Goal: Navigation & Orientation: Understand site structure

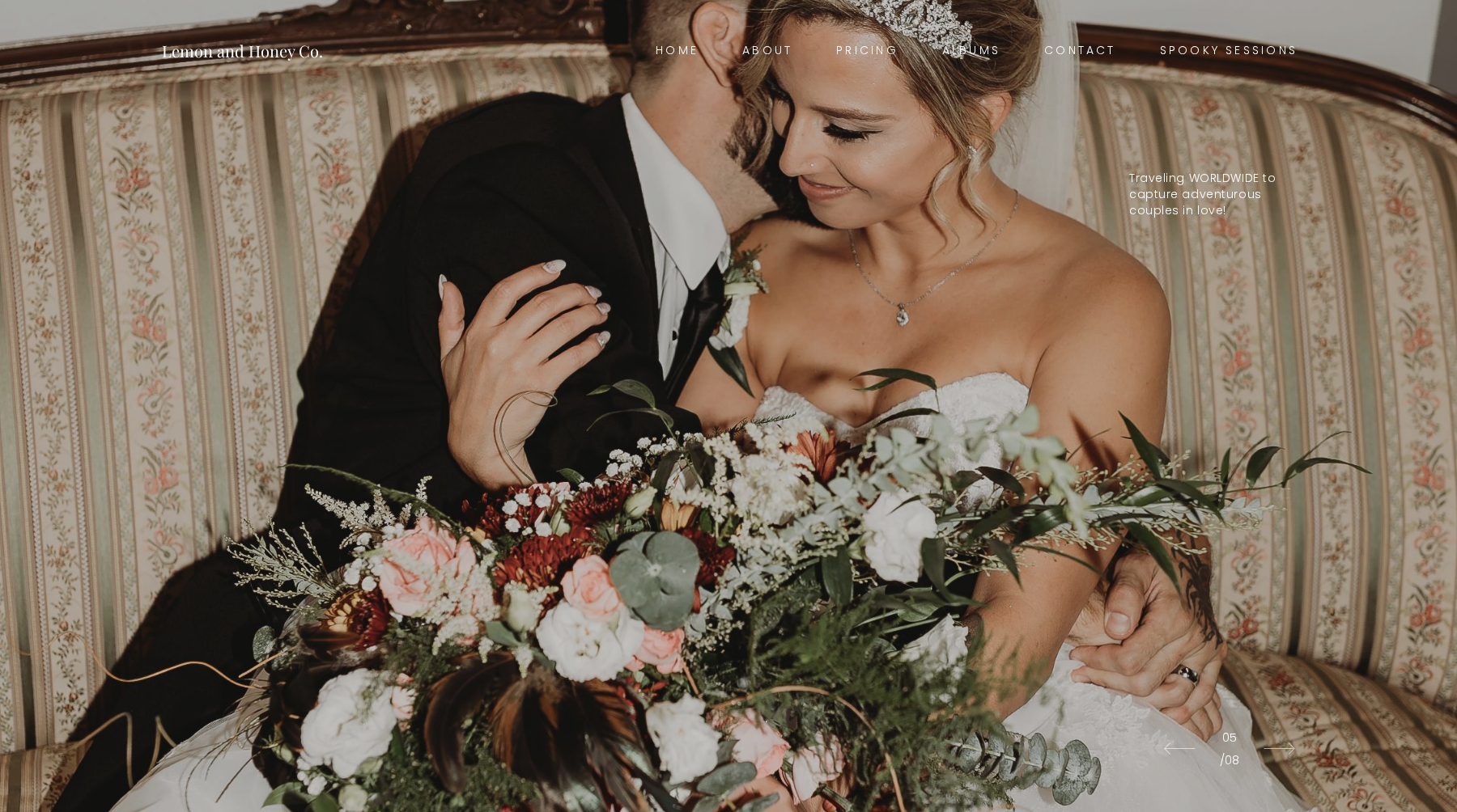
click at [964, 56] on link "Albums" at bounding box center [972, 51] width 102 height 23
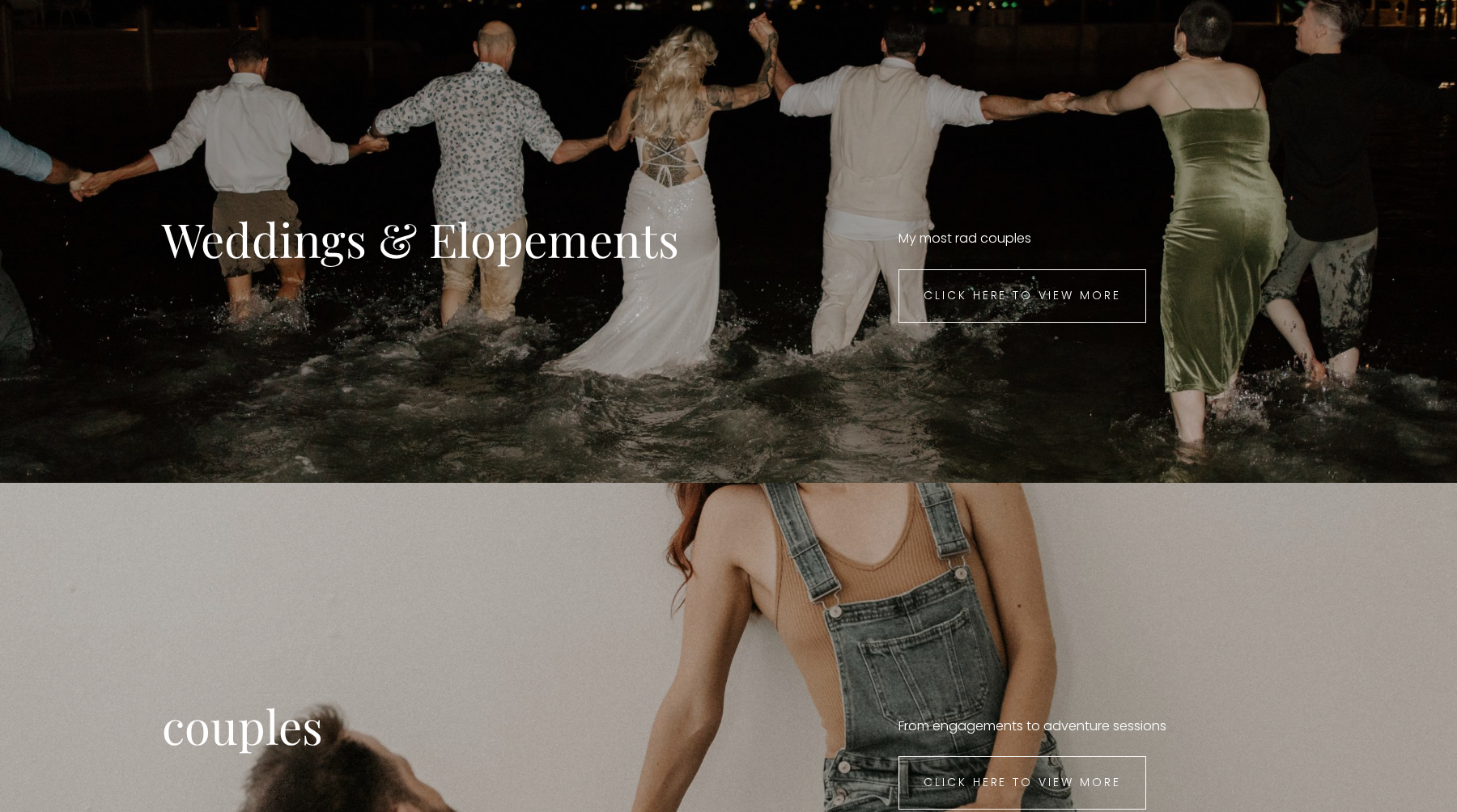
scroll to position [524, 0]
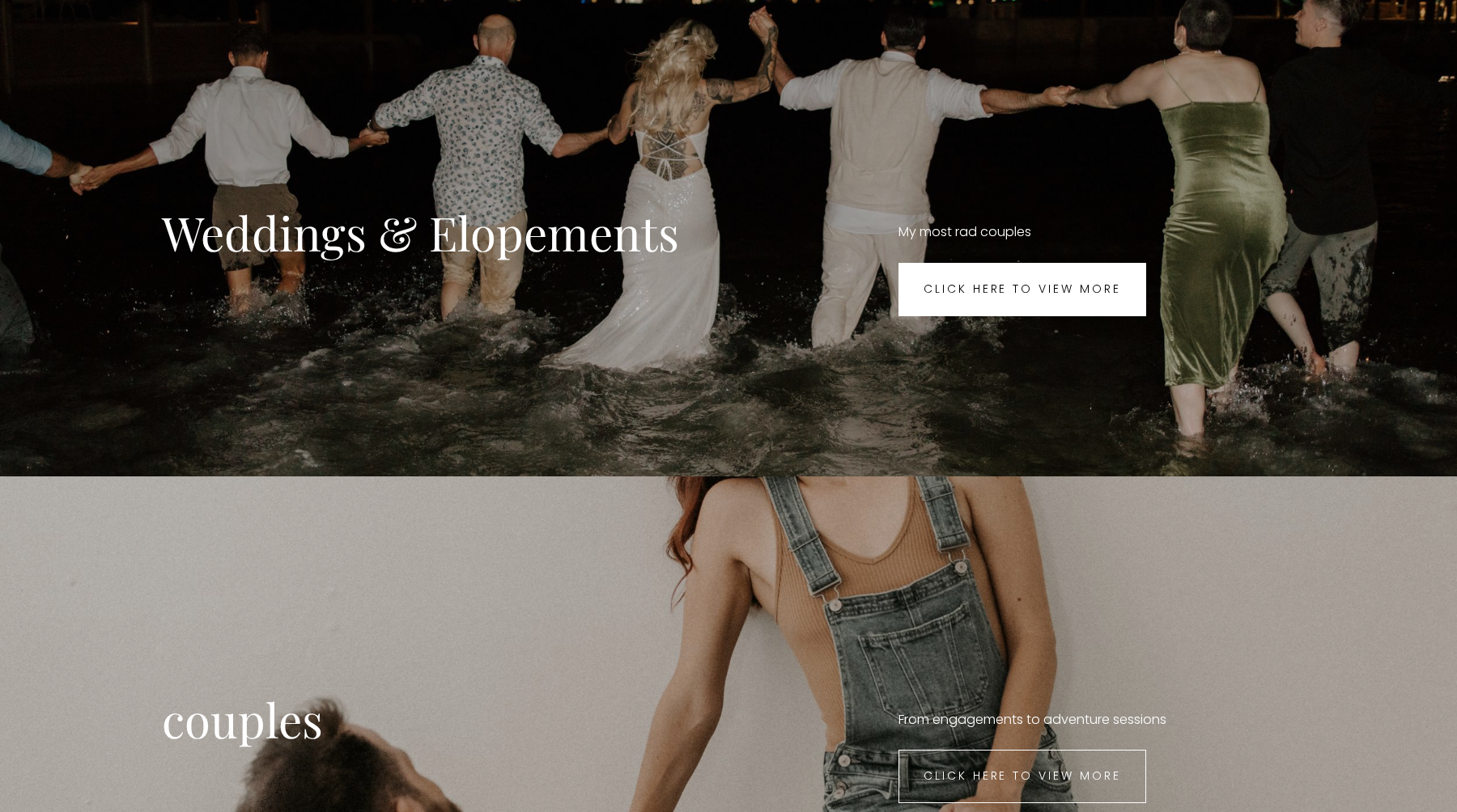
click at [1035, 289] on span "Click here to view more" at bounding box center [1022, 289] width 197 height 16
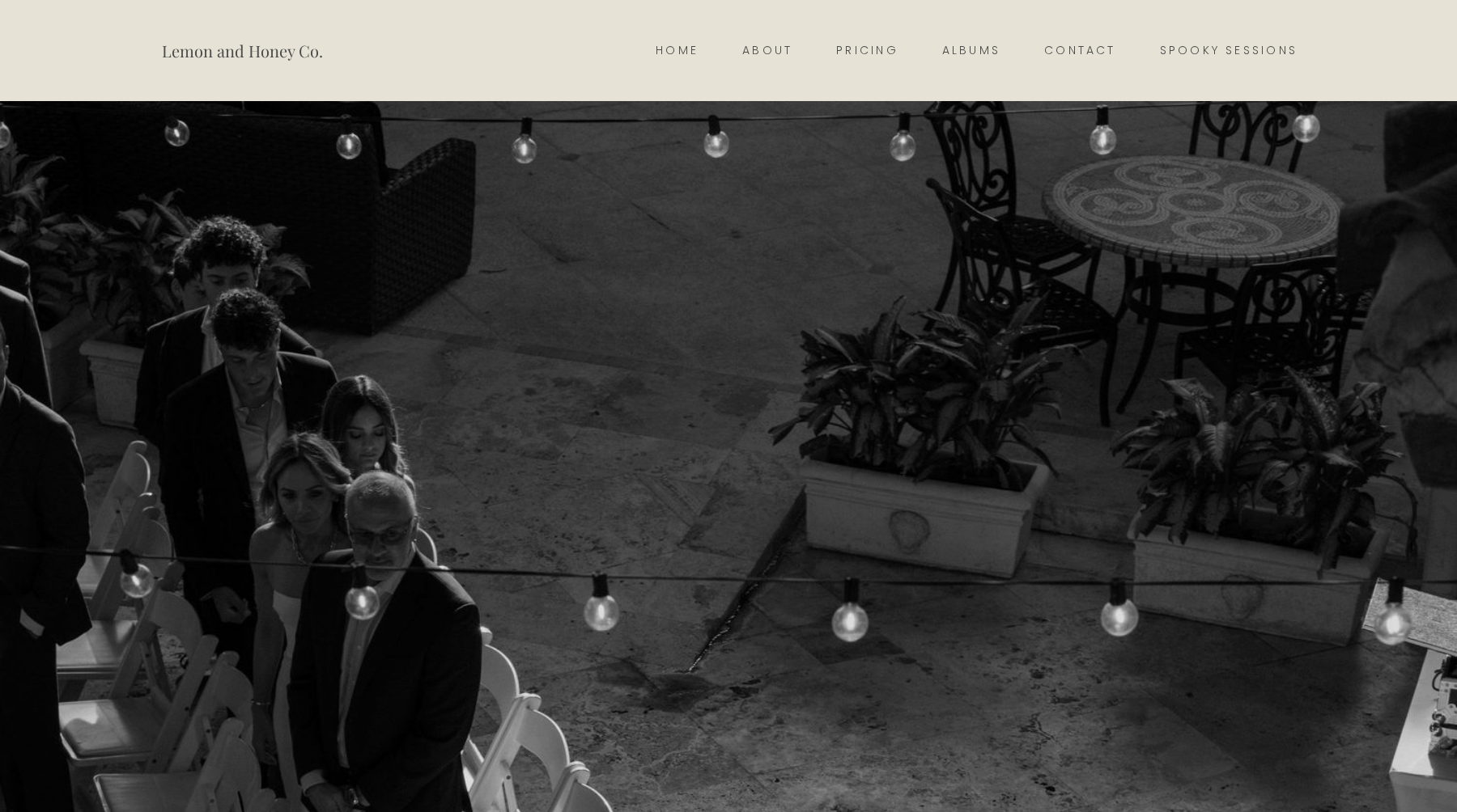
click at [1086, 52] on link "Contact" at bounding box center [1079, 51] width 115 height 23
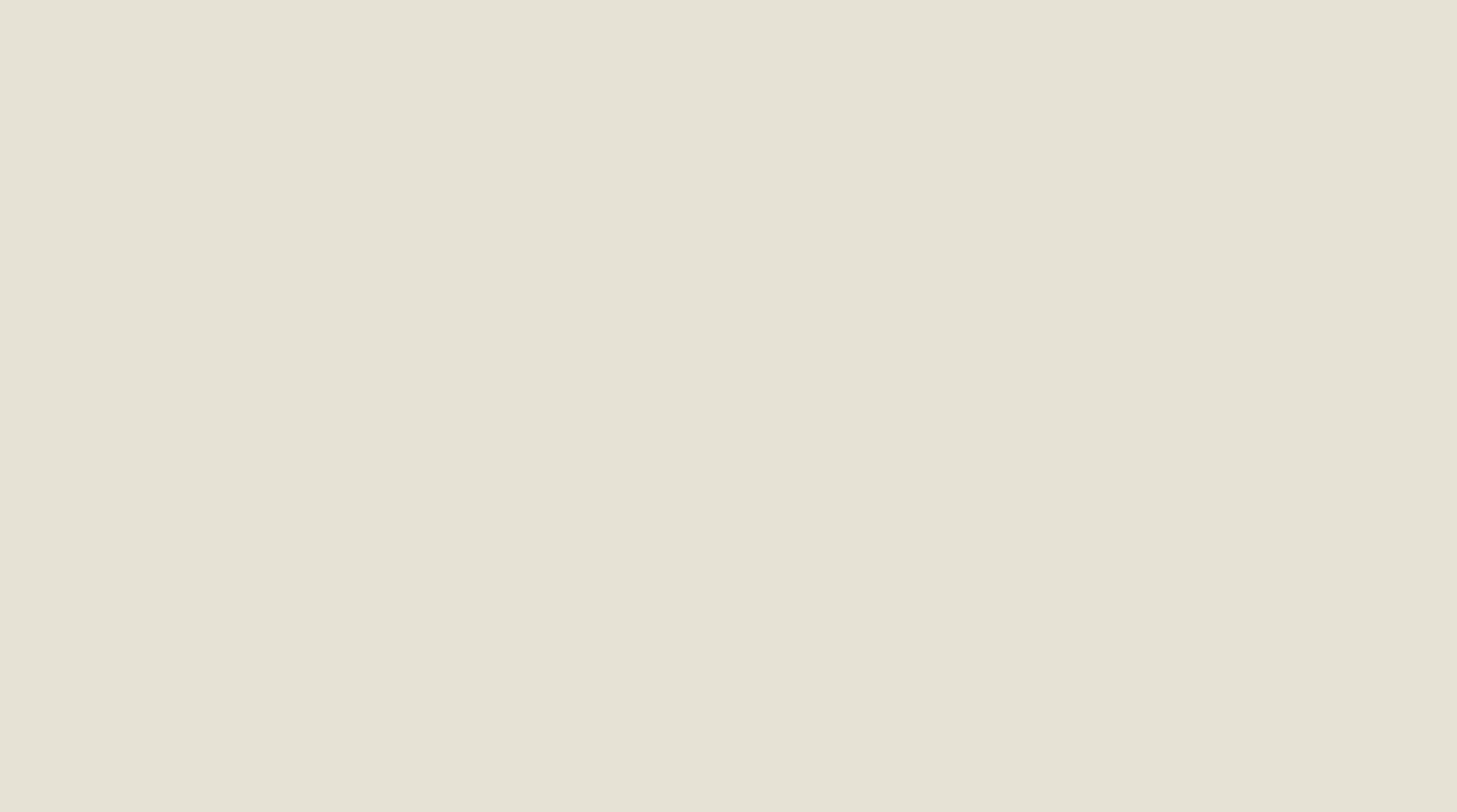
scroll to position [2570, 0]
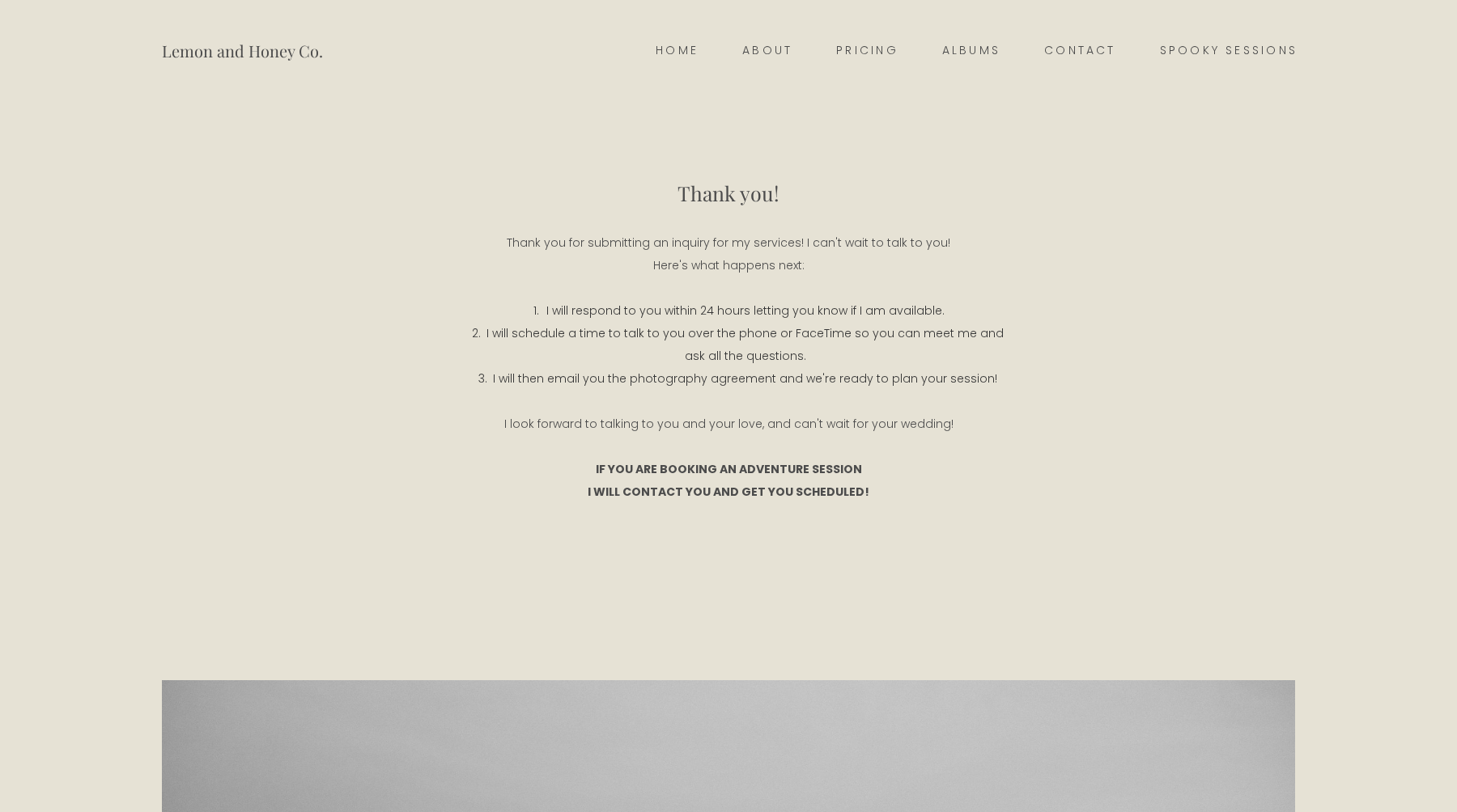
click at [778, 55] on link "About" at bounding box center [767, 51] width 94 height 23
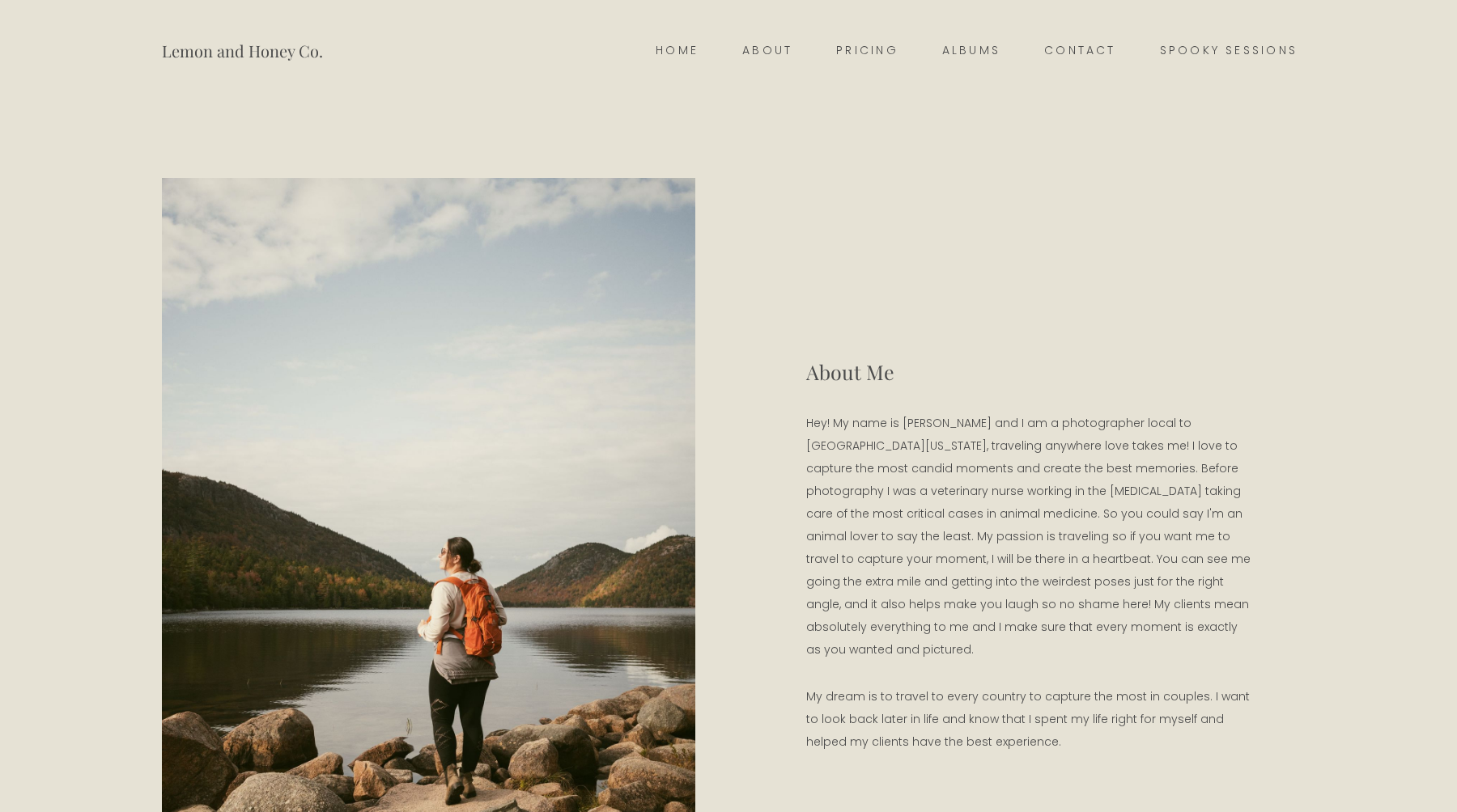
click at [881, 45] on link "Pricing" at bounding box center [867, 51] width 106 height 23
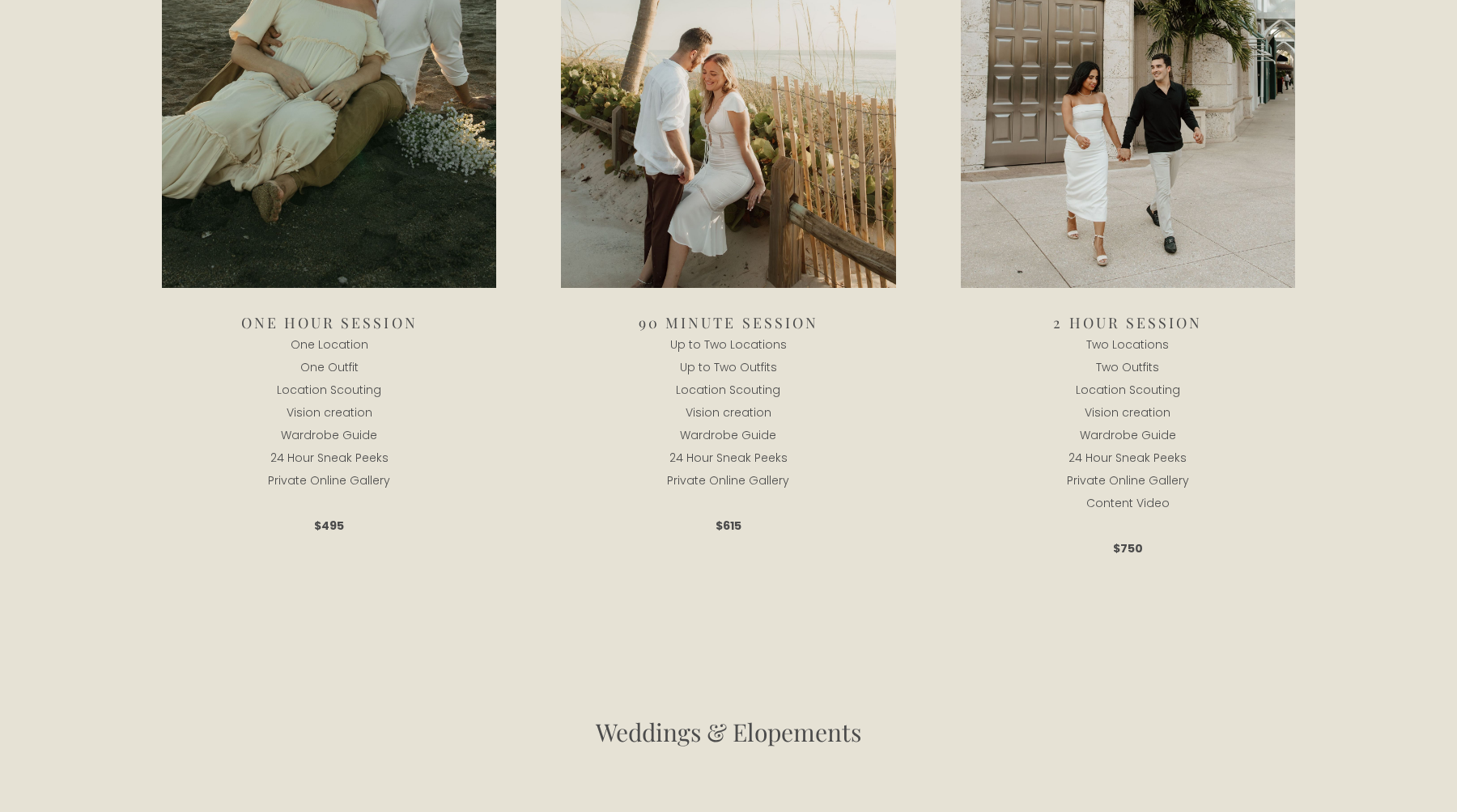
scroll to position [1575, 0]
